Goal: Information Seeking & Learning: Compare options

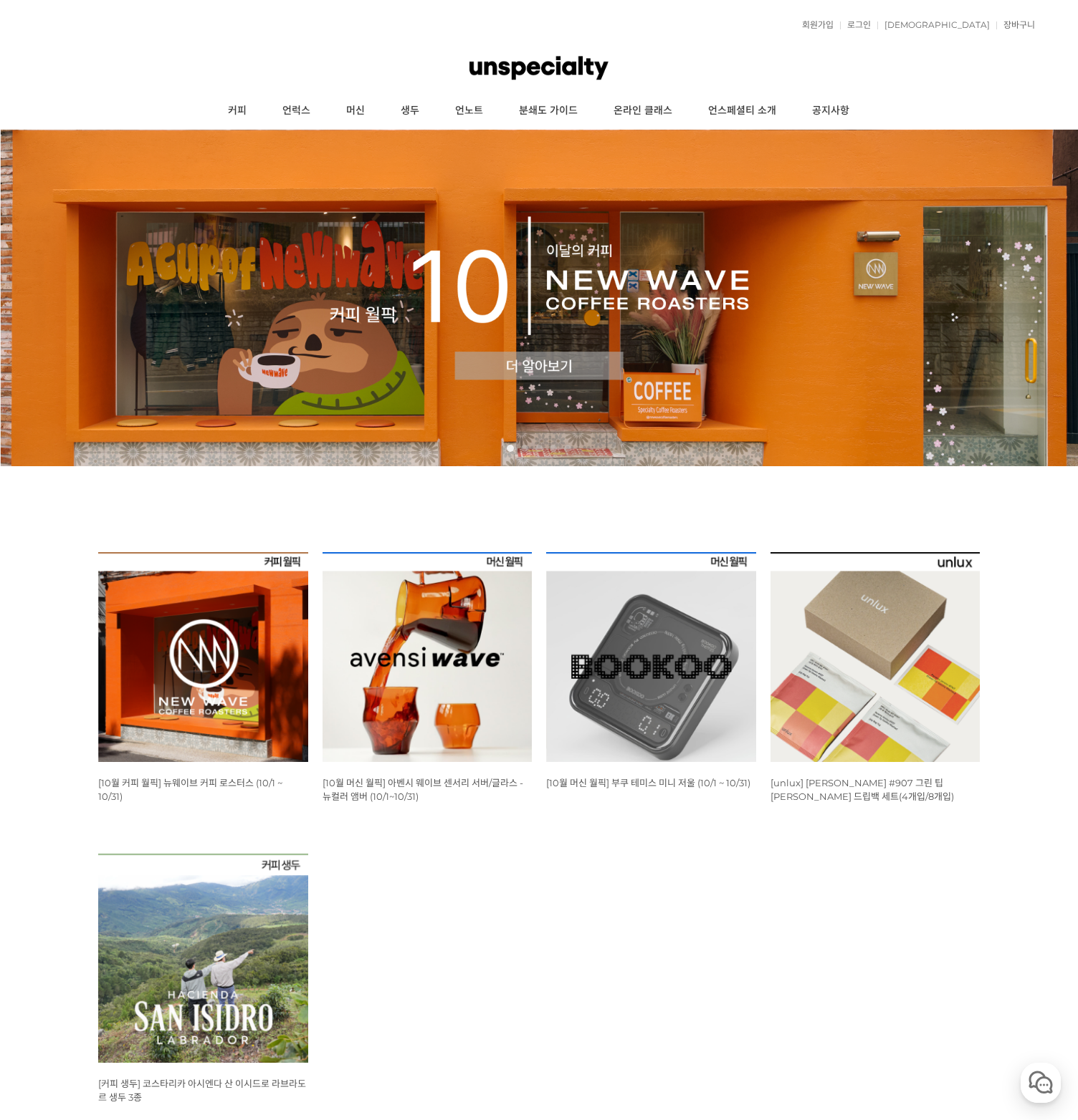
click at [634, 784] on span "[10월 머신 월픽] 부쿠 테미스 미니 저울 (10/1 ~ 10/31)" at bounding box center [648, 783] width 204 height 11
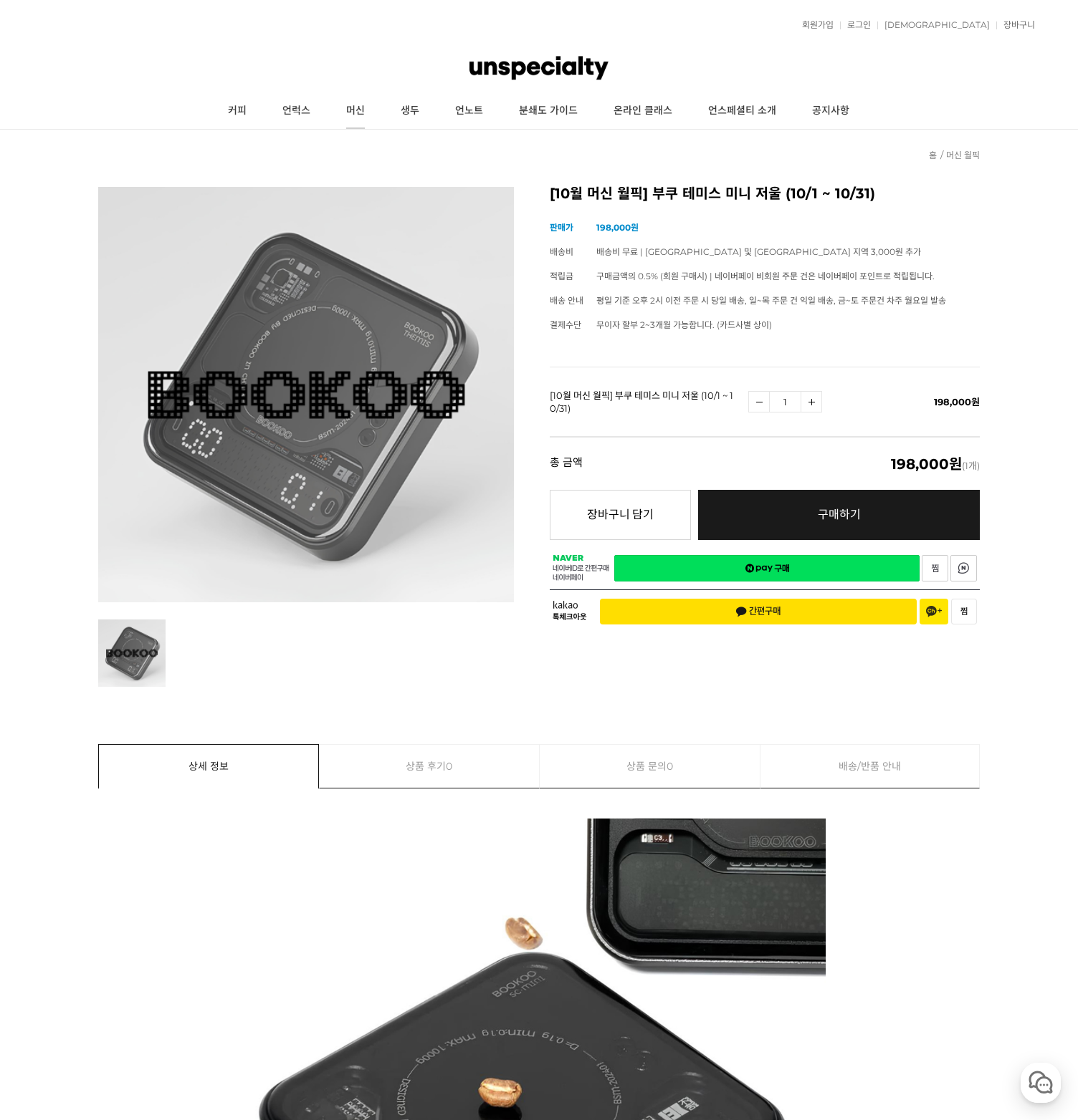
click at [372, 109] on link "머신" at bounding box center [355, 111] width 55 height 36
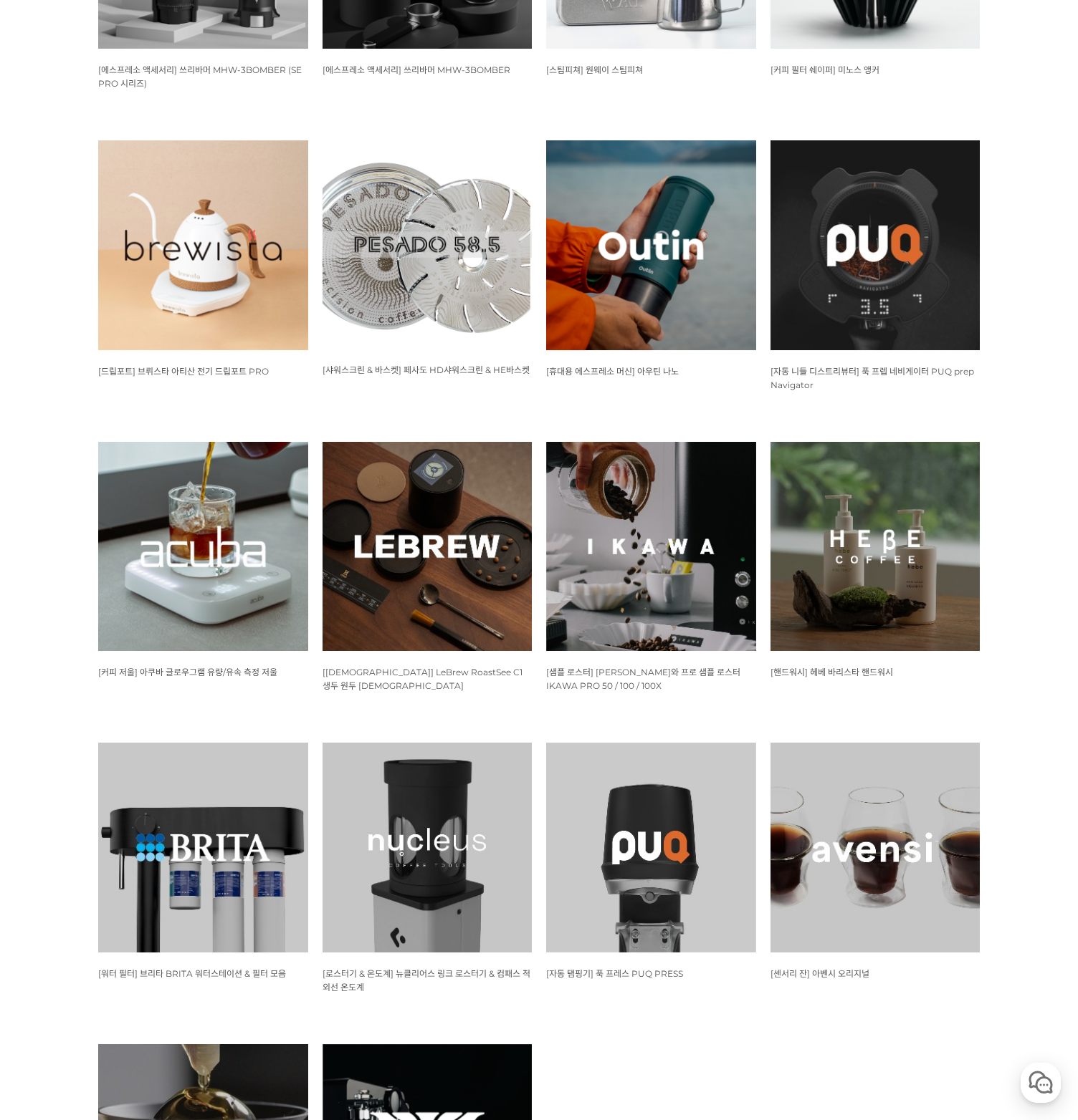
scroll to position [803, 0]
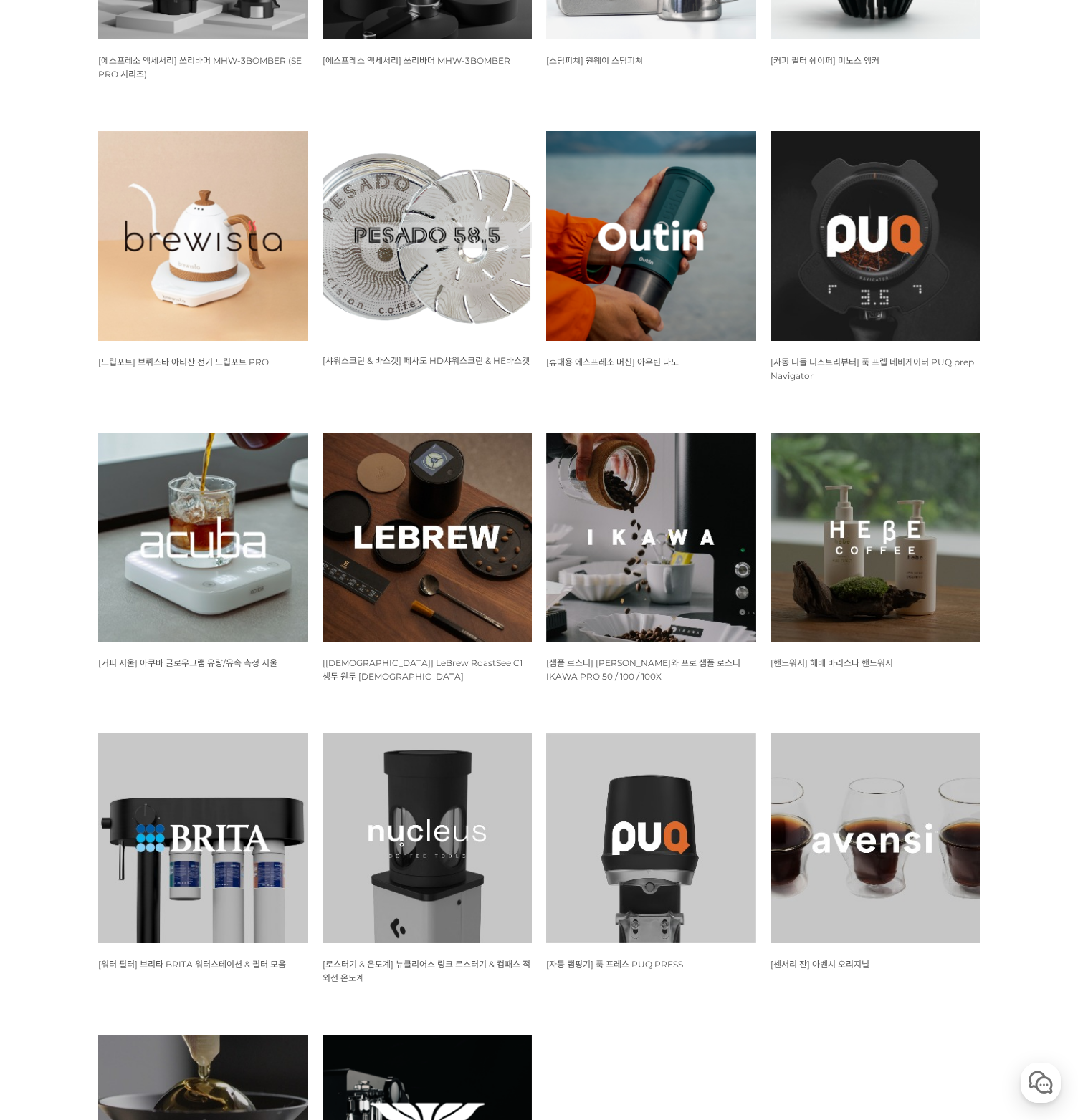
click at [215, 664] on span "[커피 저울] 아쿠바 글로우그램 유량/유속 측정 저울" at bounding box center [187, 663] width 179 height 11
click at [408, 660] on span "[[DEMOGRAPHIC_DATA]] LeBrew RoastSee C1 생두 원두 [DEMOGRAPHIC_DATA]" at bounding box center [422, 670] width 200 height 25
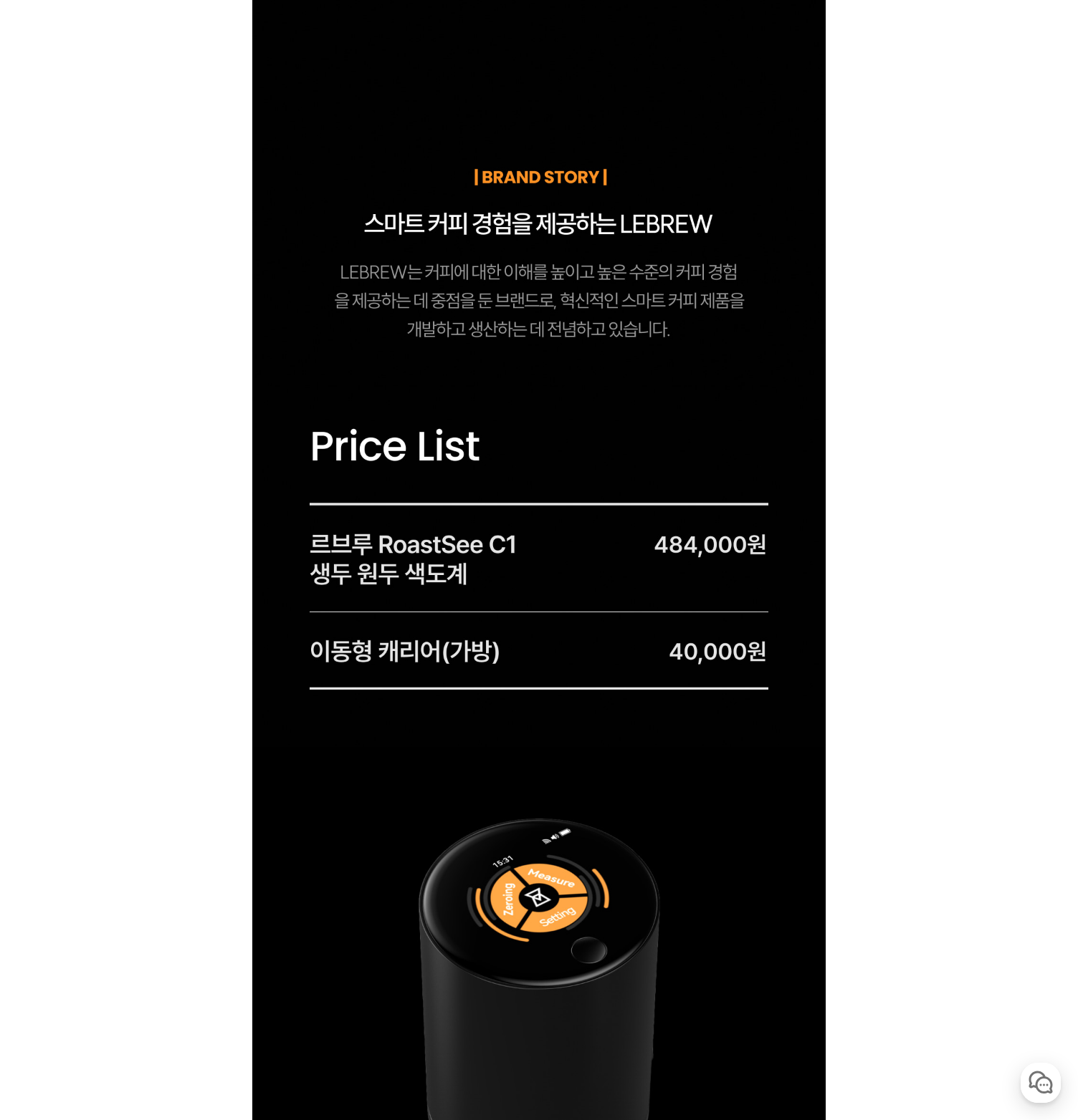
scroll to position [1557, 0]
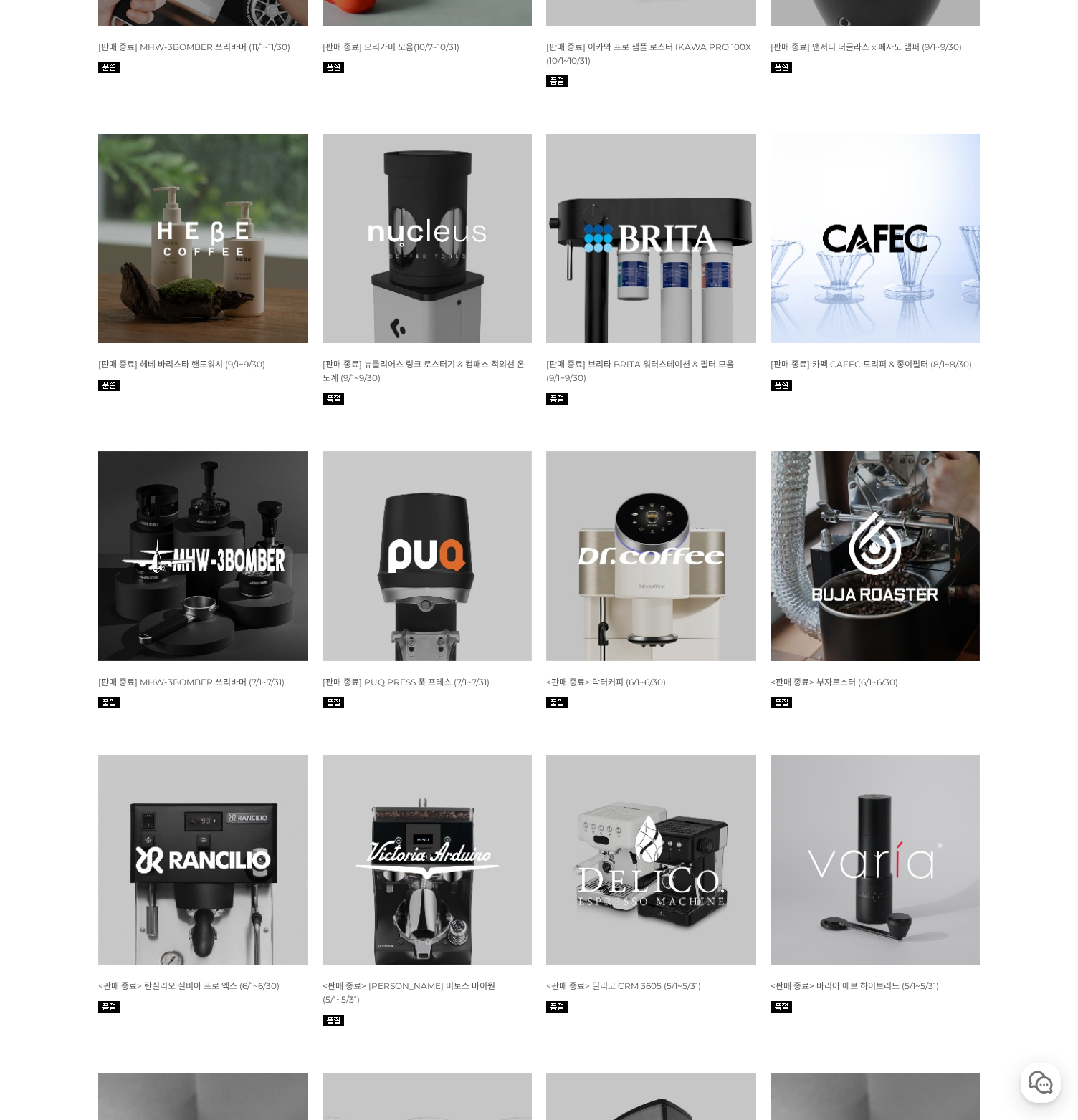
scroll to position [4188, 0]
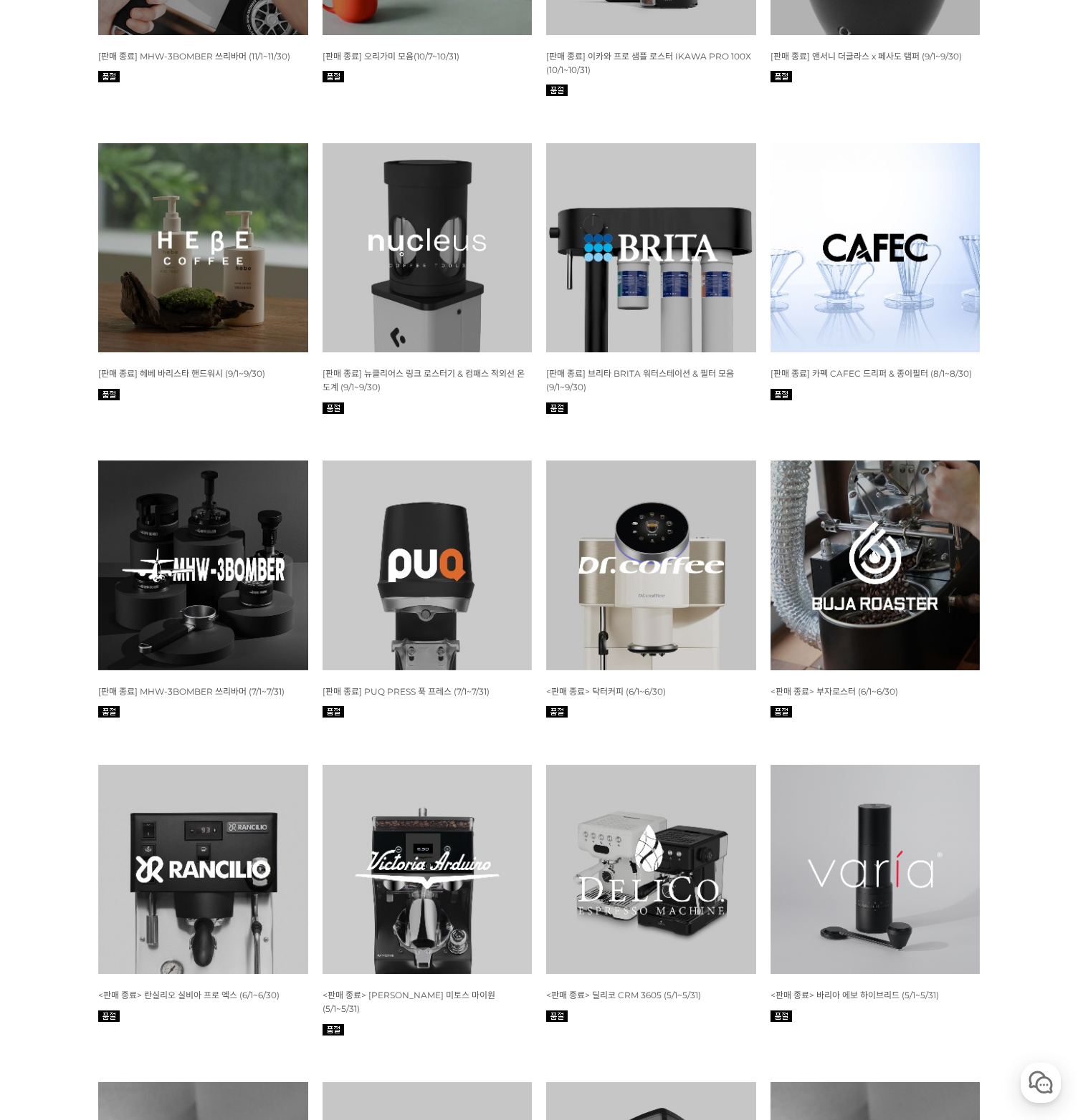
click at [622, 300] on img at bounding box center [651, 248] width 210 height 210
